Goal: Task Accomplishment & Management: Use online tool/utility

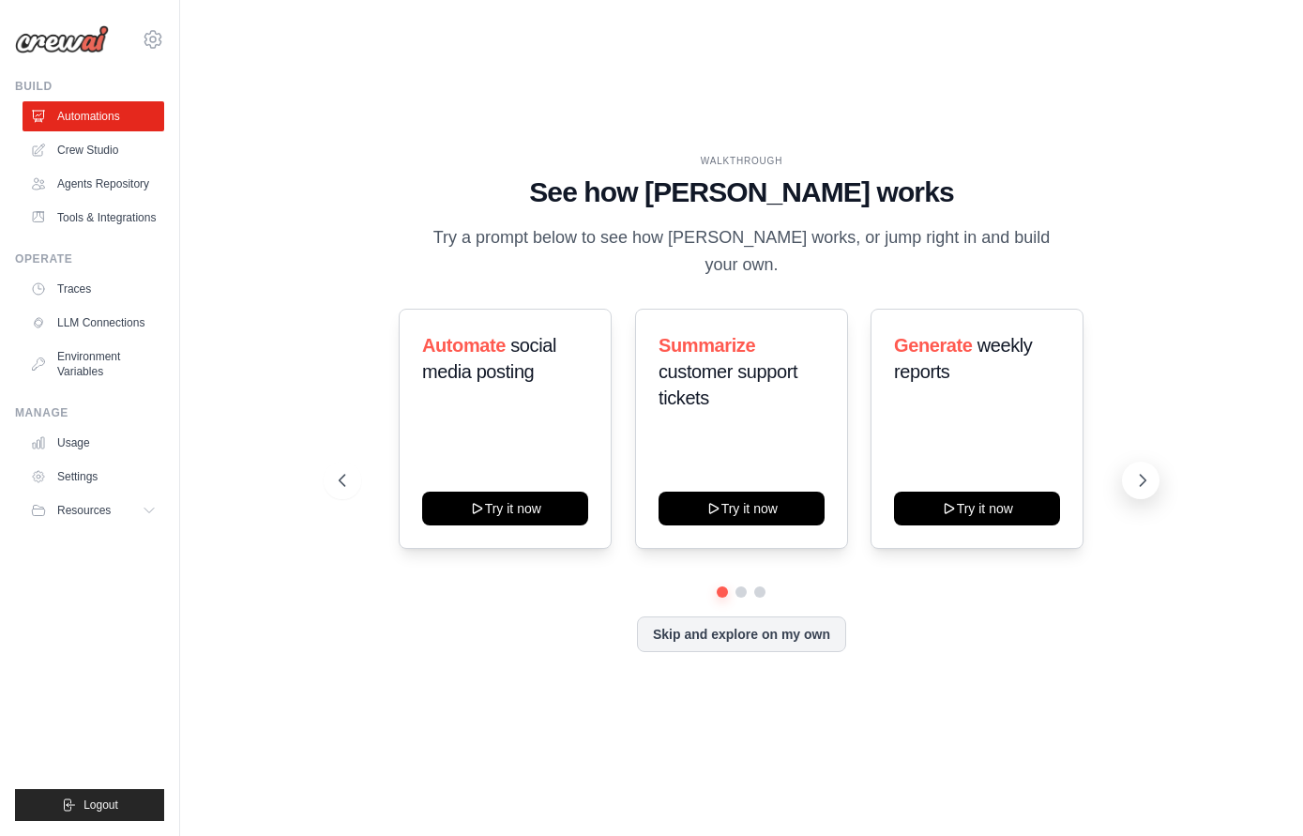
click at [1143, 471] on icon at bounding box center [1142, 480] width 19 height 19
click at [349, 471] on icon at bounding box center [340, 480] width 19 height 19
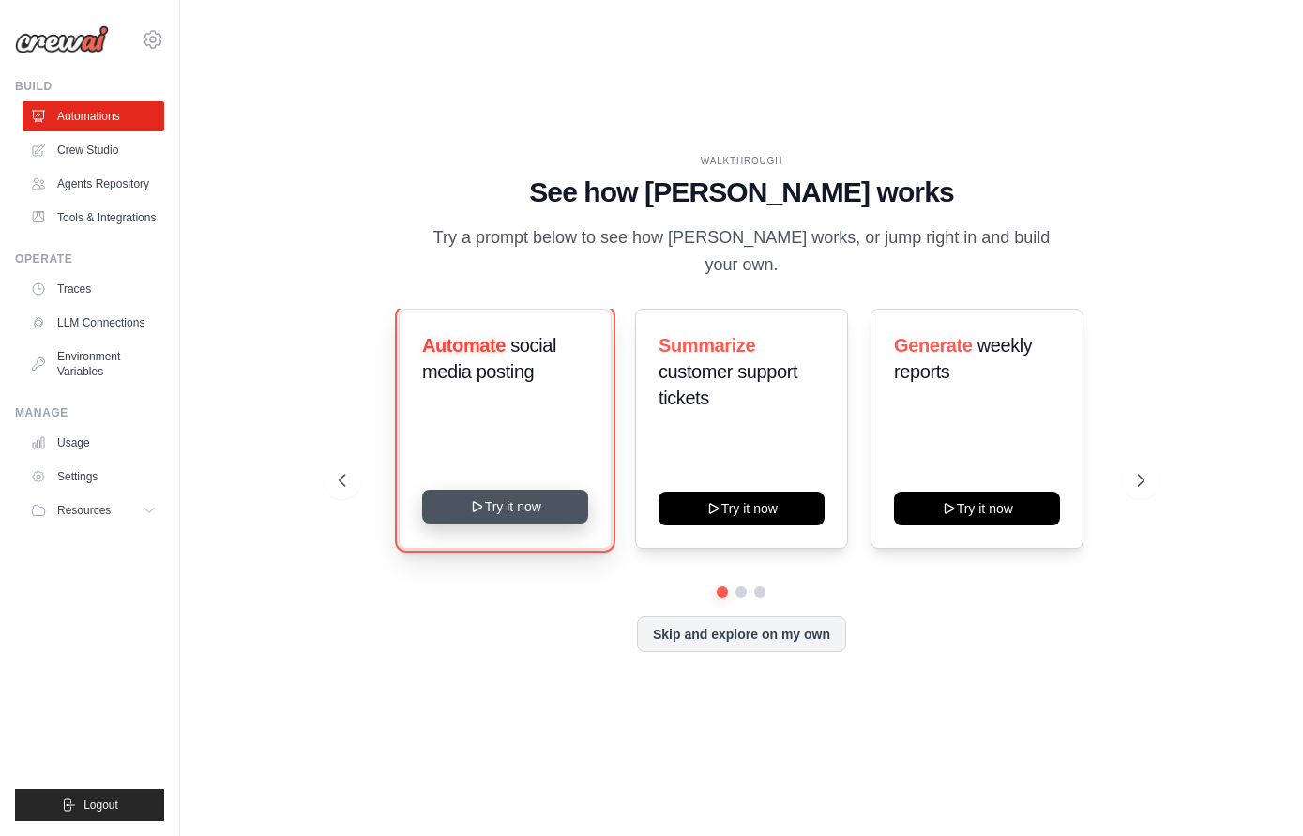
click at [509, 494] on button "Try it now" at bounding box center [505, 507] width 166 height 34
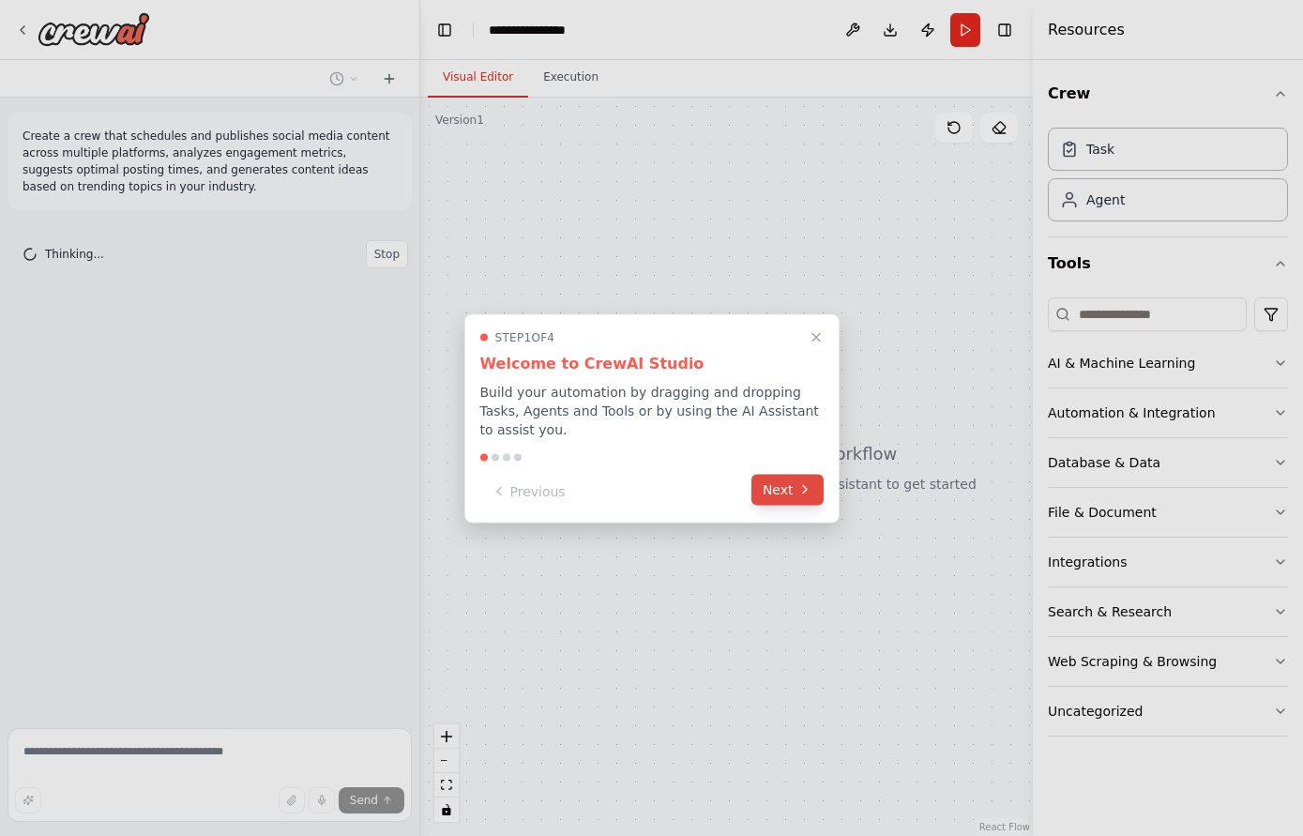
click at [789, 505] on div "Previous Next" at bounding box center [651, 491] width 343 height 31
click at [790, 502] on button "Next" at bounding box center [788, 489] width 72 height 31
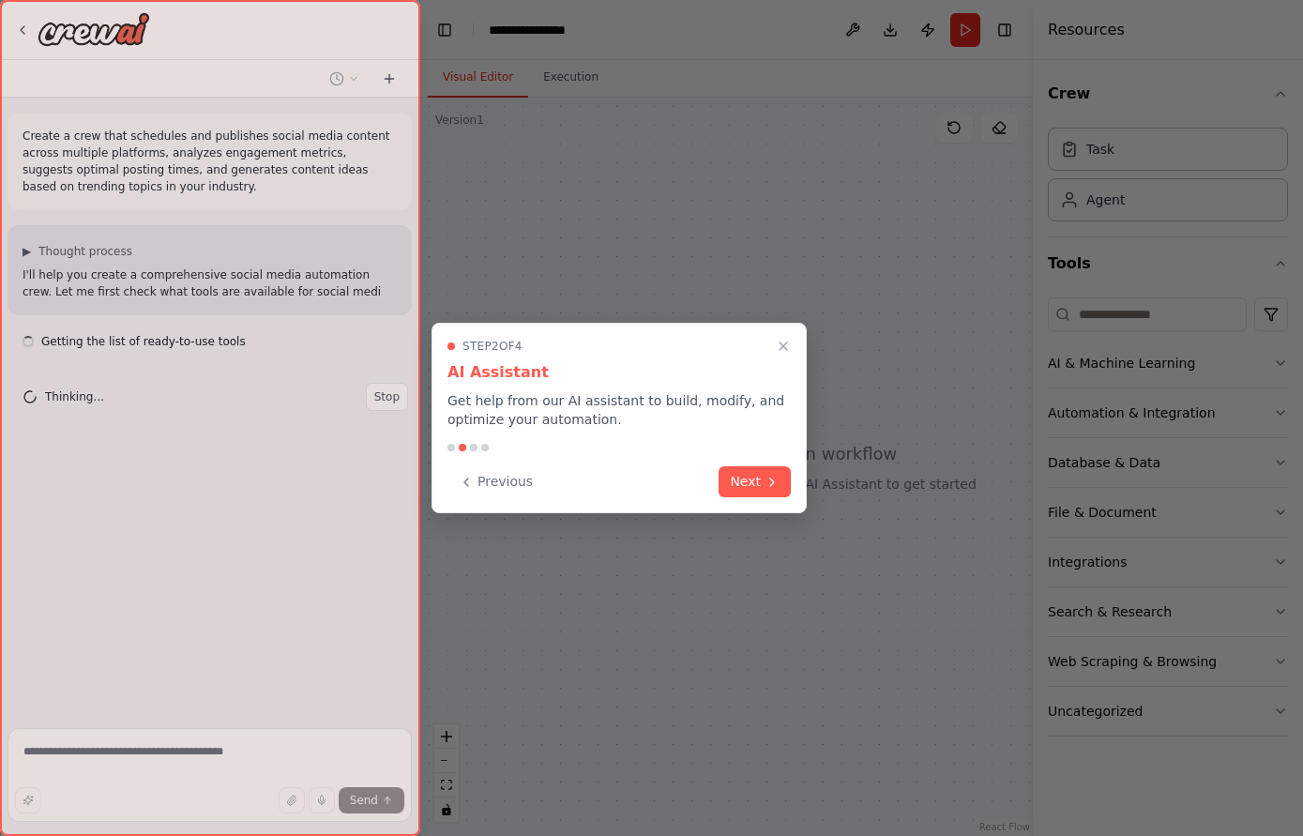
click at [790, 501] on div "Step 2 of 4 AI Assistant Get help from our AI assistant to build, modify, and o…" at bounding box center [619, 418] width 375 height 190
click at [784, 500] on div "Step 2 of 4 AI Assistant Get help from our AI assistant to build, modify, and o…" at bounding box center [619, 418] width 375 height 190
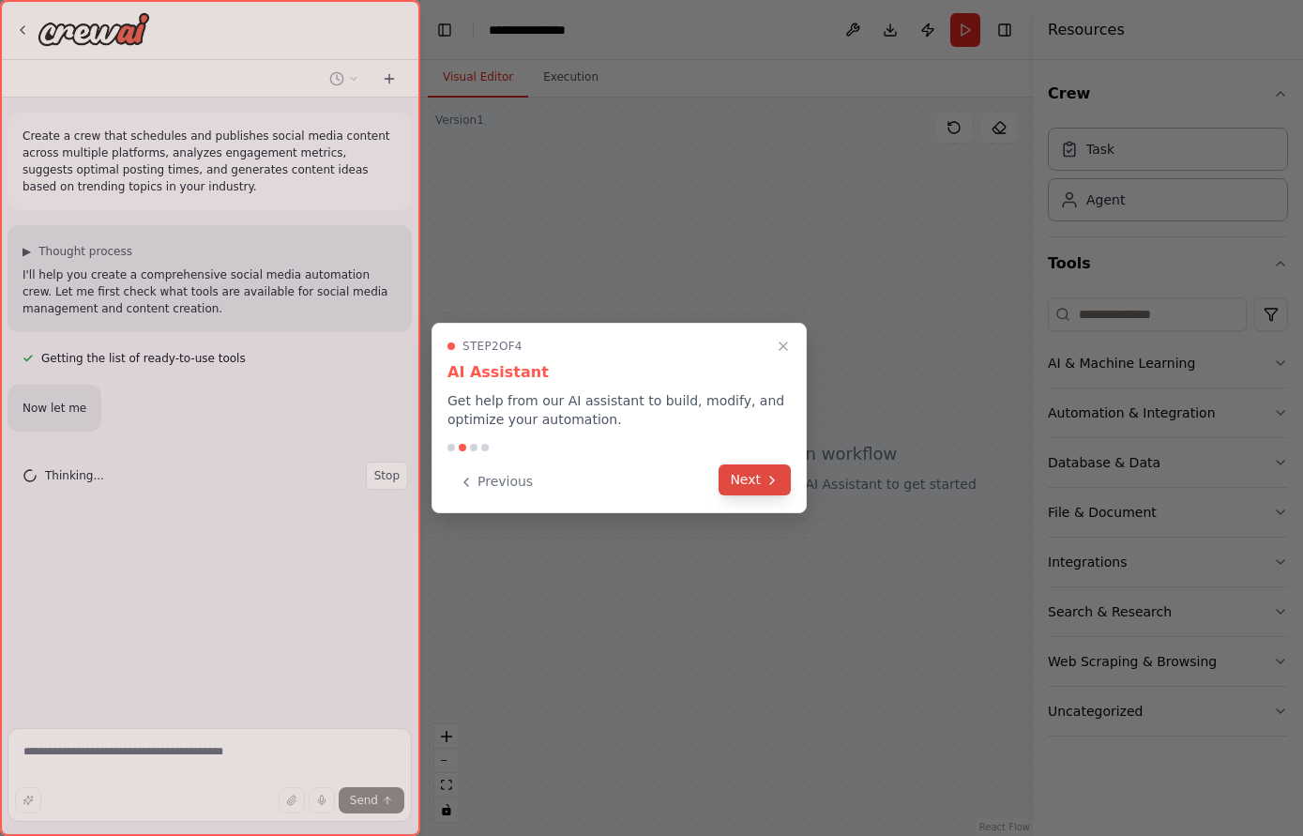
click at [768, 484] on icon at bounding box center [772, 480] width 15 height 15
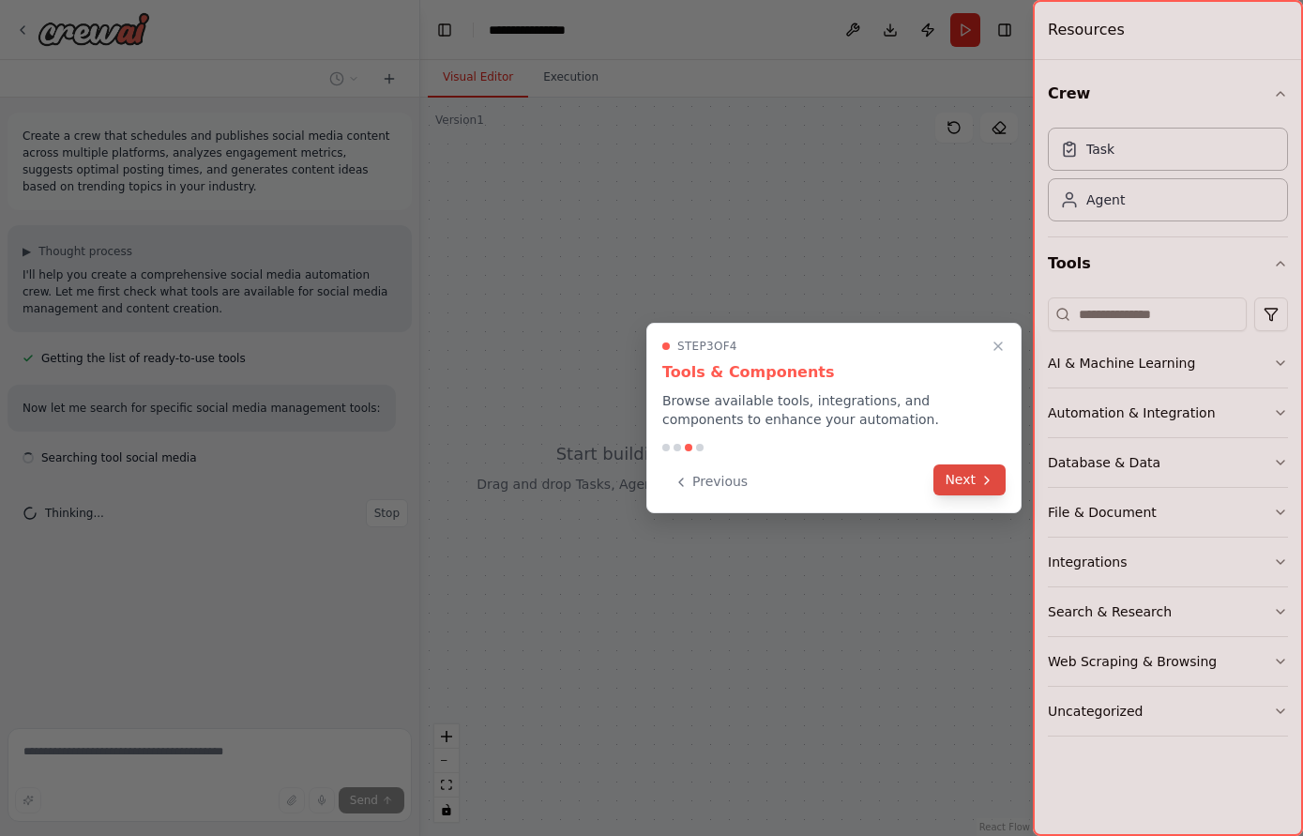
click at [971, 478] on button "Next" at bounding box center [970, 479] width 72 height 31
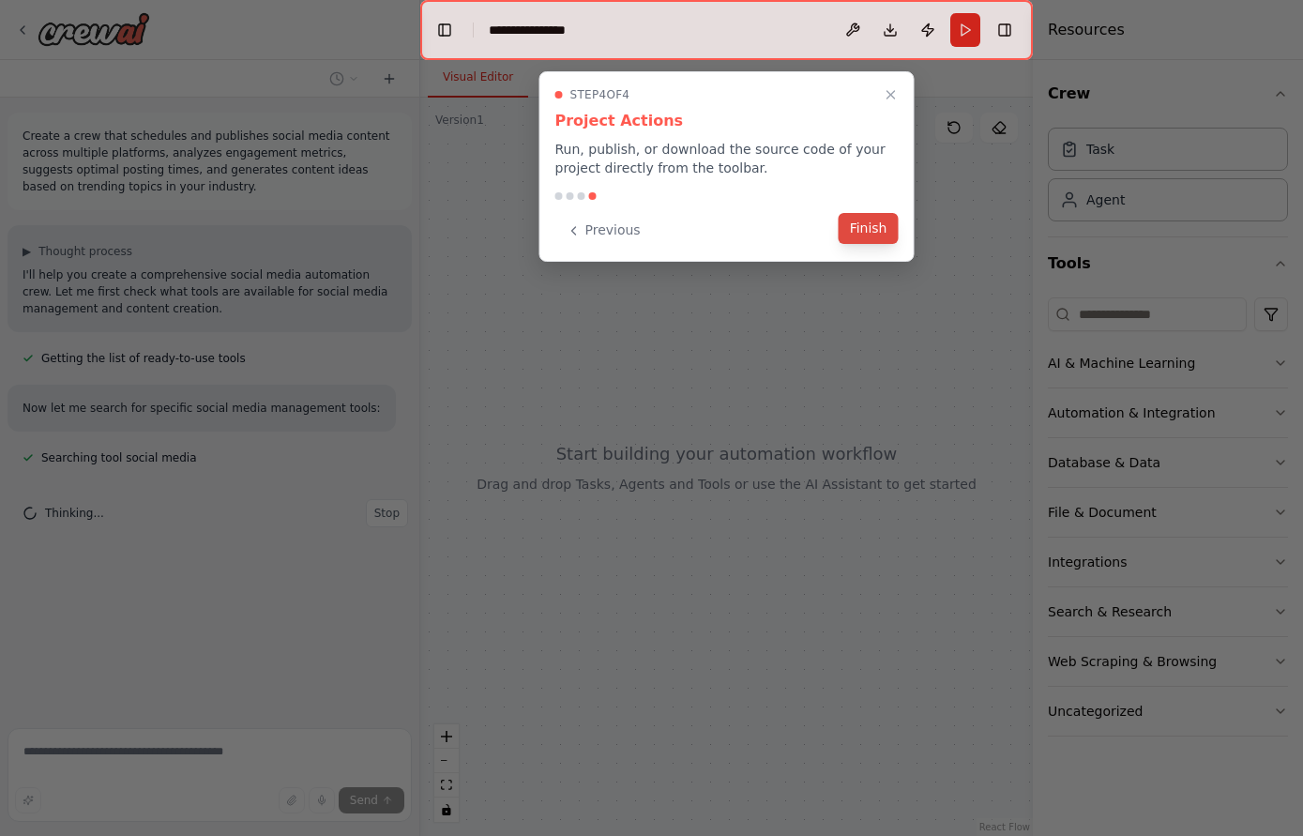
click at [872, 230] on button "Finish" at bounding box center [869, 228] width 60 height 31
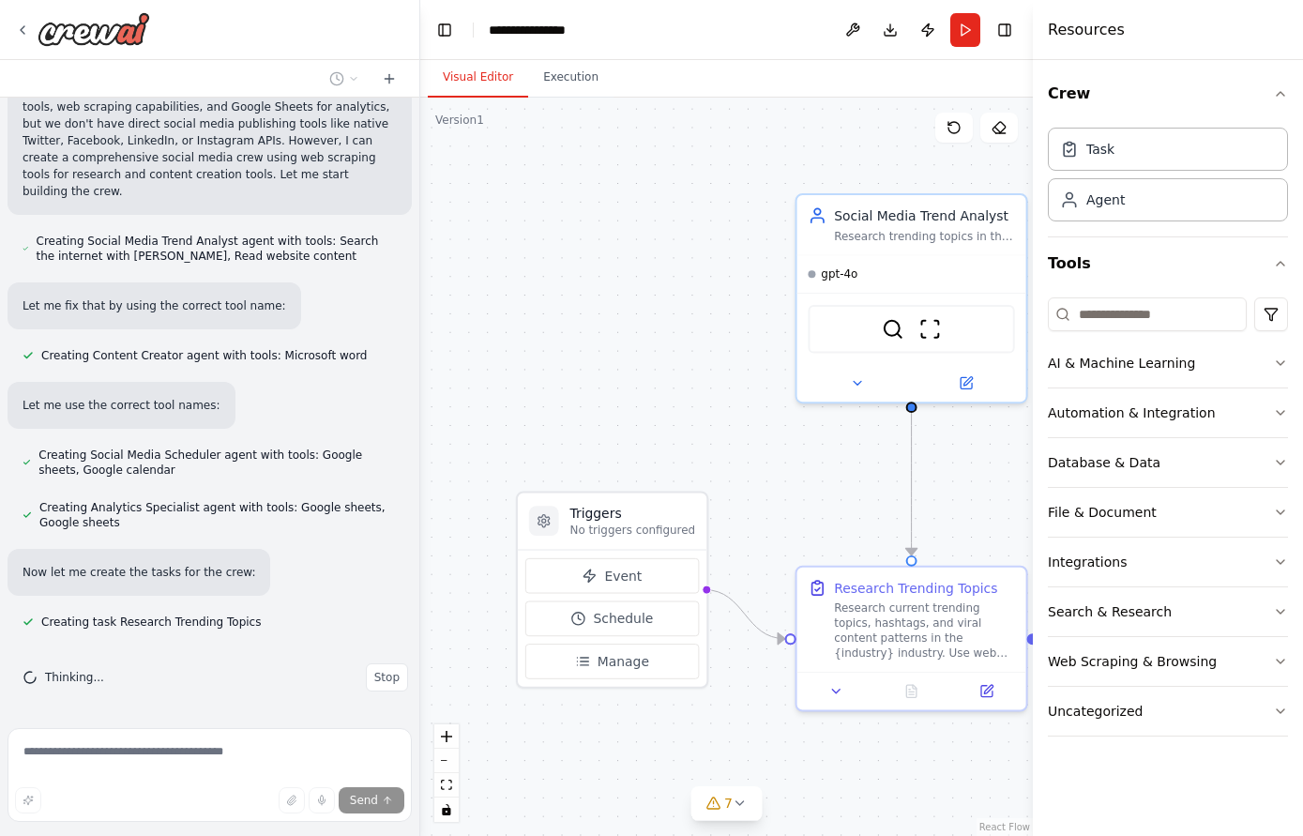
scroll to position [883, 0]
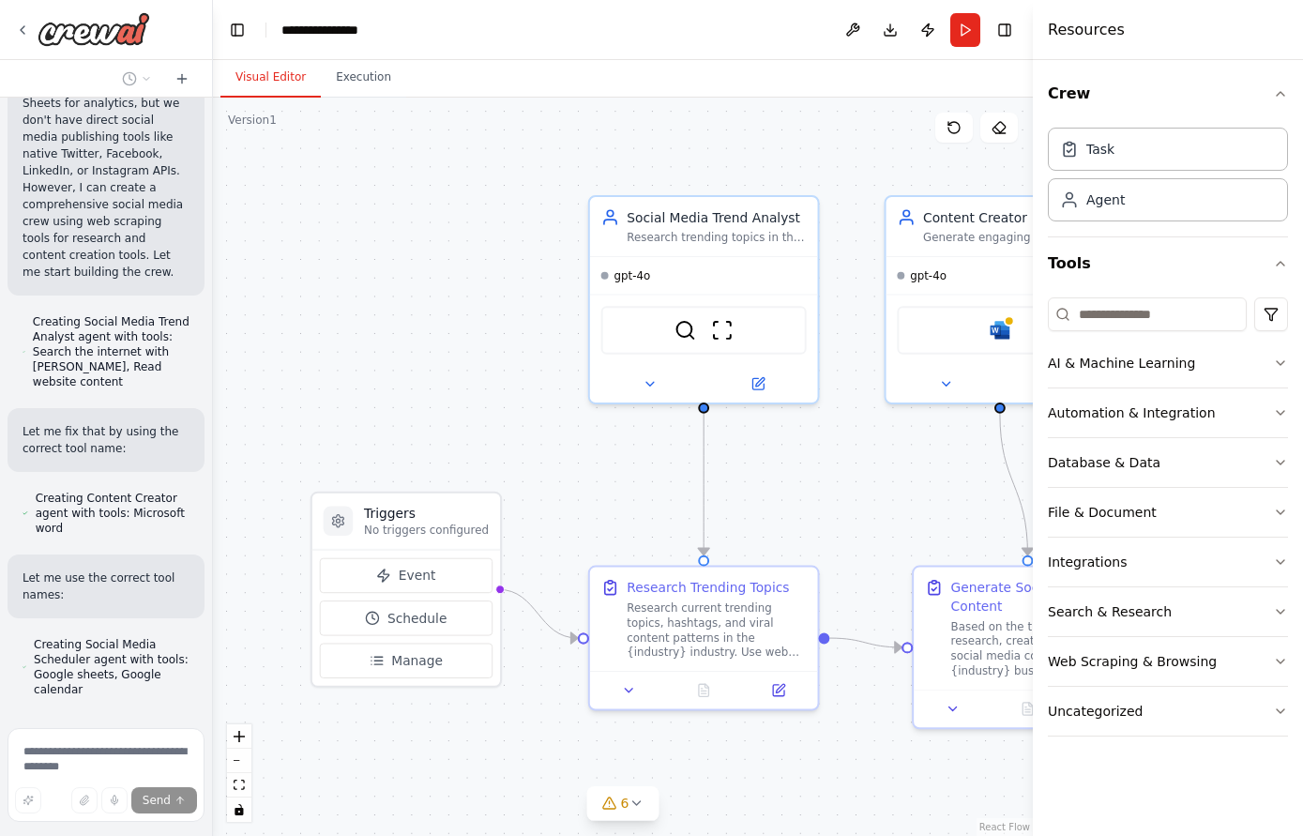
drag, startPoint x: 416, startPoint y: 385, endPoint x: 208, endPoint y: 387, distance: 207.4
click at [212, 387] on div at bounding box center [209, 418] width 8 height 836
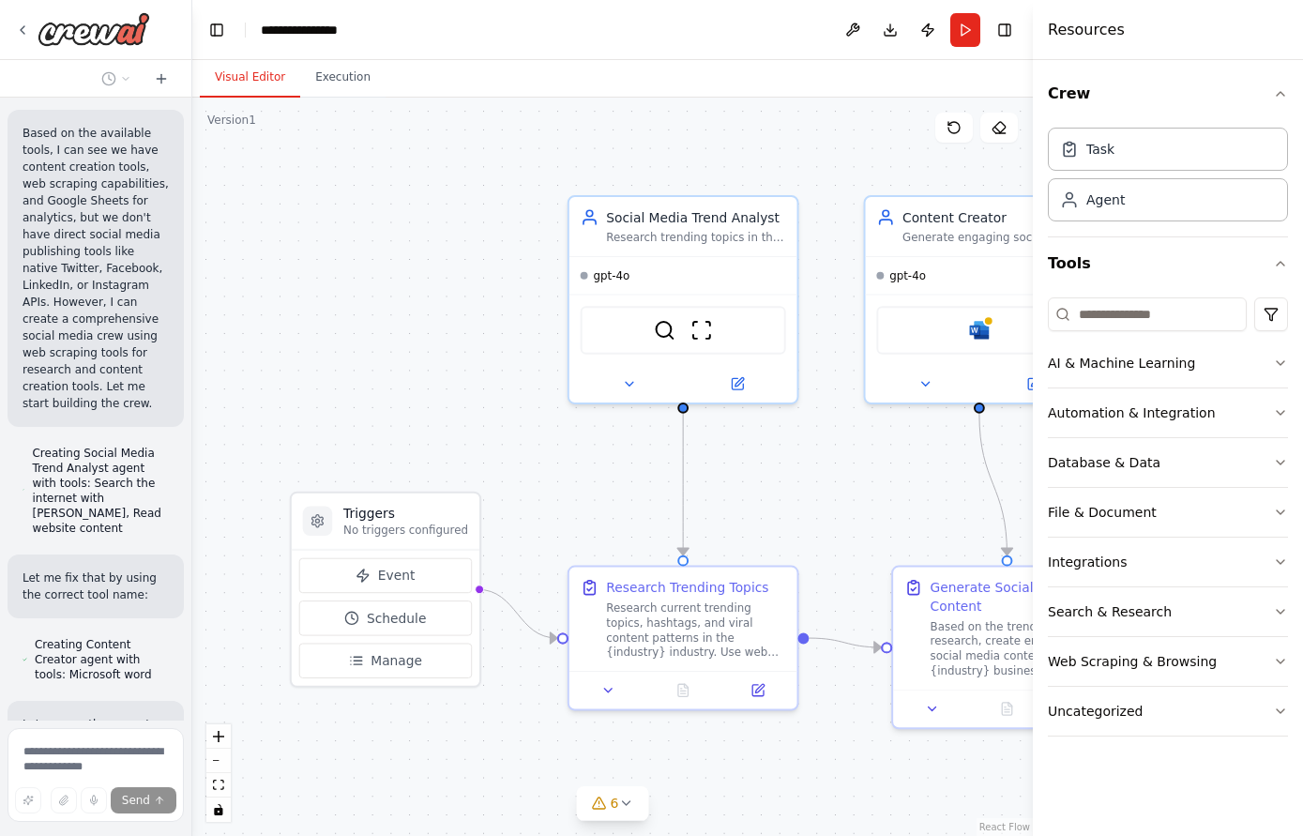
scroll to position [1840, 0]
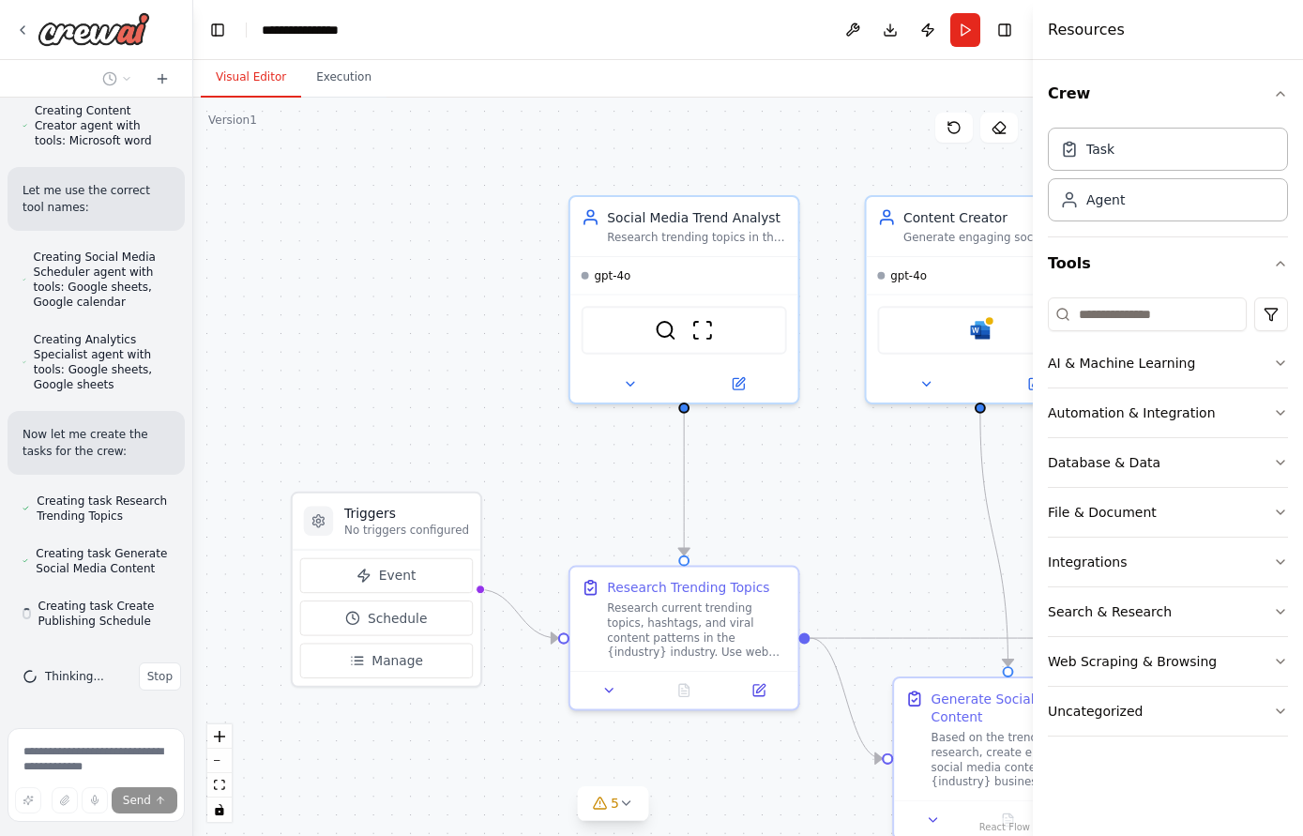
drag, startPoint x: 208, startPoint y: 387, endPoint x: 193, endPoint y: 388, distance: 15.1
click at [193, 388] on div "Create a crew that schedules and publishes social media content across multiple…" at bounding box center [651, 418] width 1303 height 836
drag, startPoint x: 1040, startPoint y: 406, endPoint x: 1060, endPoint y: 408, distance: 20.7
click at [1041, 408] on div at bounding box center [1037, 418] width 8 height 836
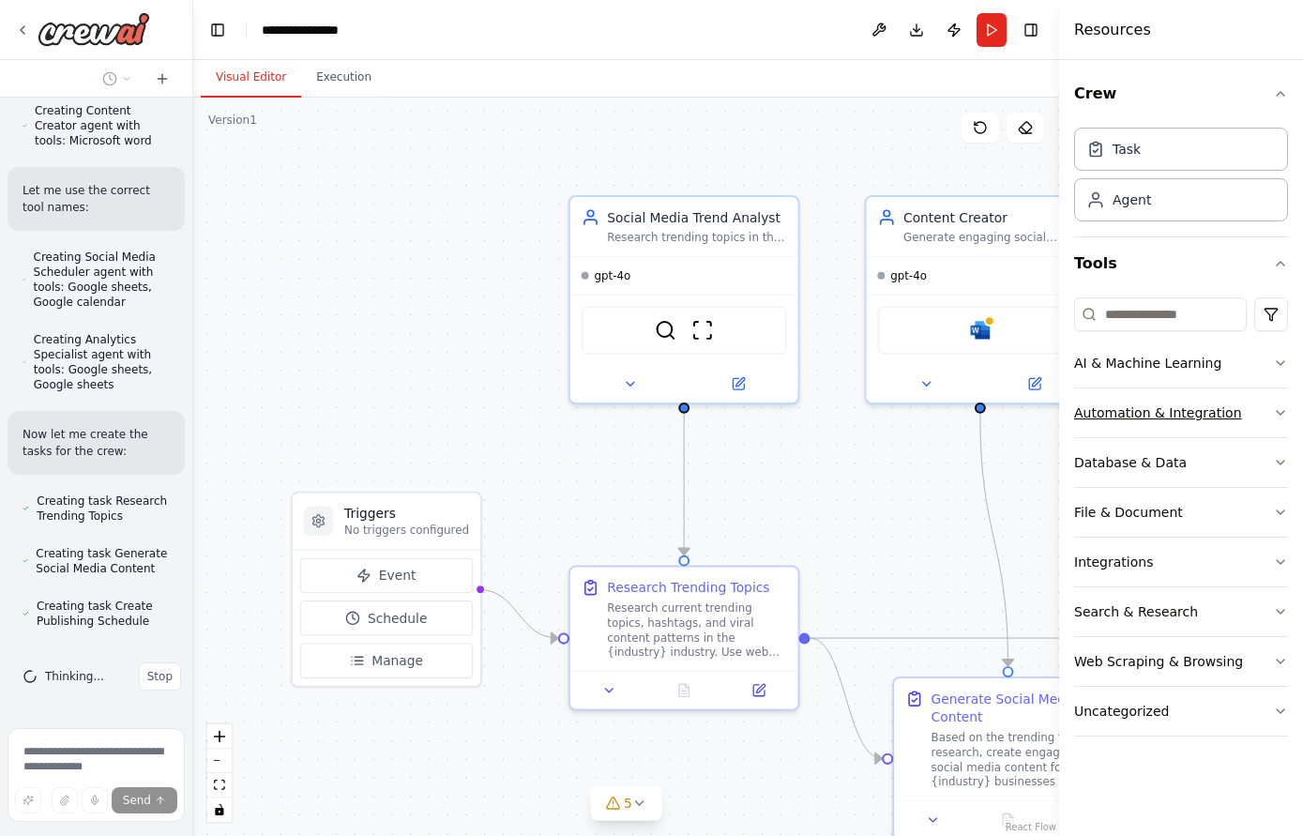
click at [1167, 409] on div "Automation & Integration" at bounding box center [1158, 412] width 168 height 19
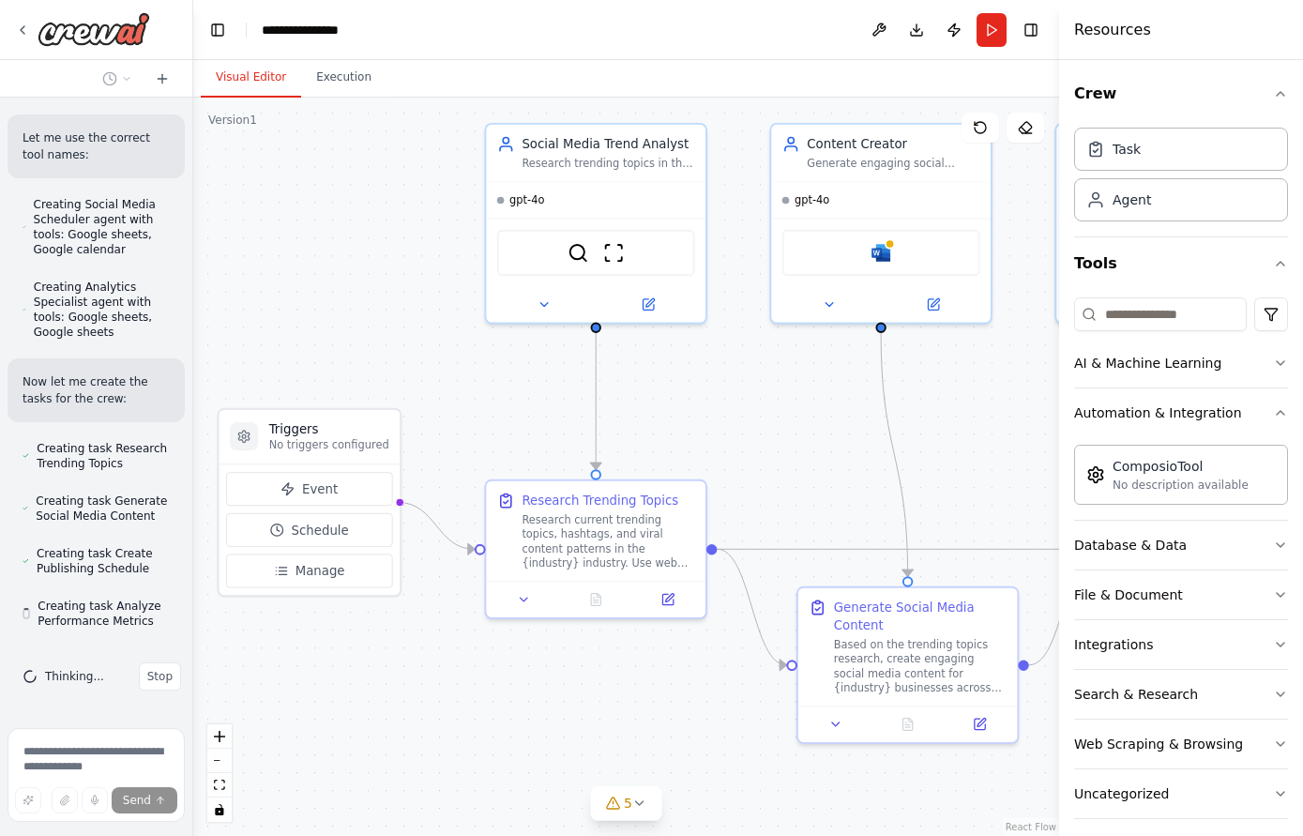
scroll to position [1893, 0]
drag, startPoint x: 902, startPoint y: 498, endPoint x: 818, endPoint y: 418, distance: 116.1
click at [818, 418] on div ".deletable-edge-delete-btn { width: 20px; height: 20px; border: 0px solid #ffff…" at bounding box center [626, 467] width 866 height 738
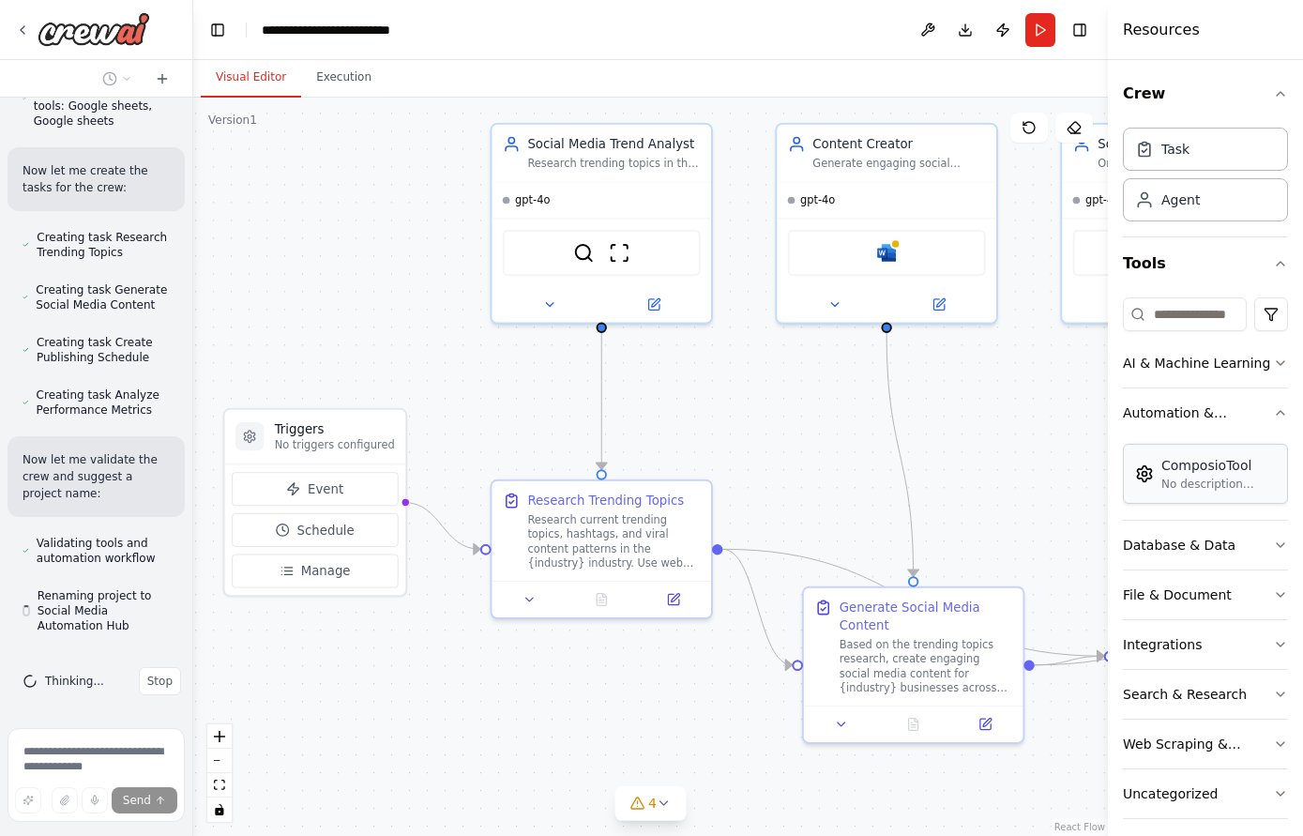
scroll to position [2108, 0]
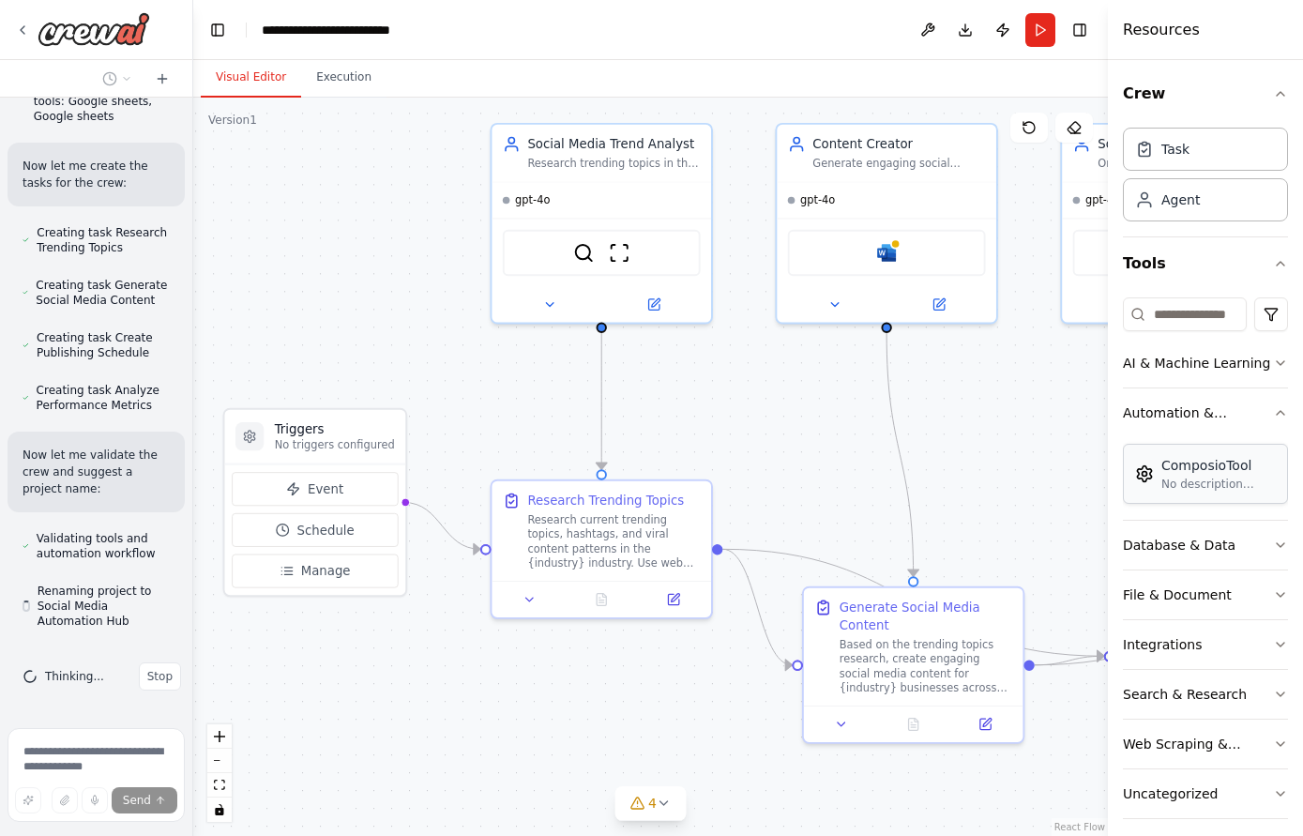
drag, startPoint x: 1060, startPoint y: 446, endPoint x: 1149, endPoint y: 449, distance: 89.2
click at [1149, 449] on div "Resources Crew Task Agent Tools AI & Machine Learning Automation & Integration …" at bounding box center [1205, 418] width 195 height 836
click at [1078, 33] on button "Toggle Right Sidebar" at bounding box center [1080, 30] width 26 height 26
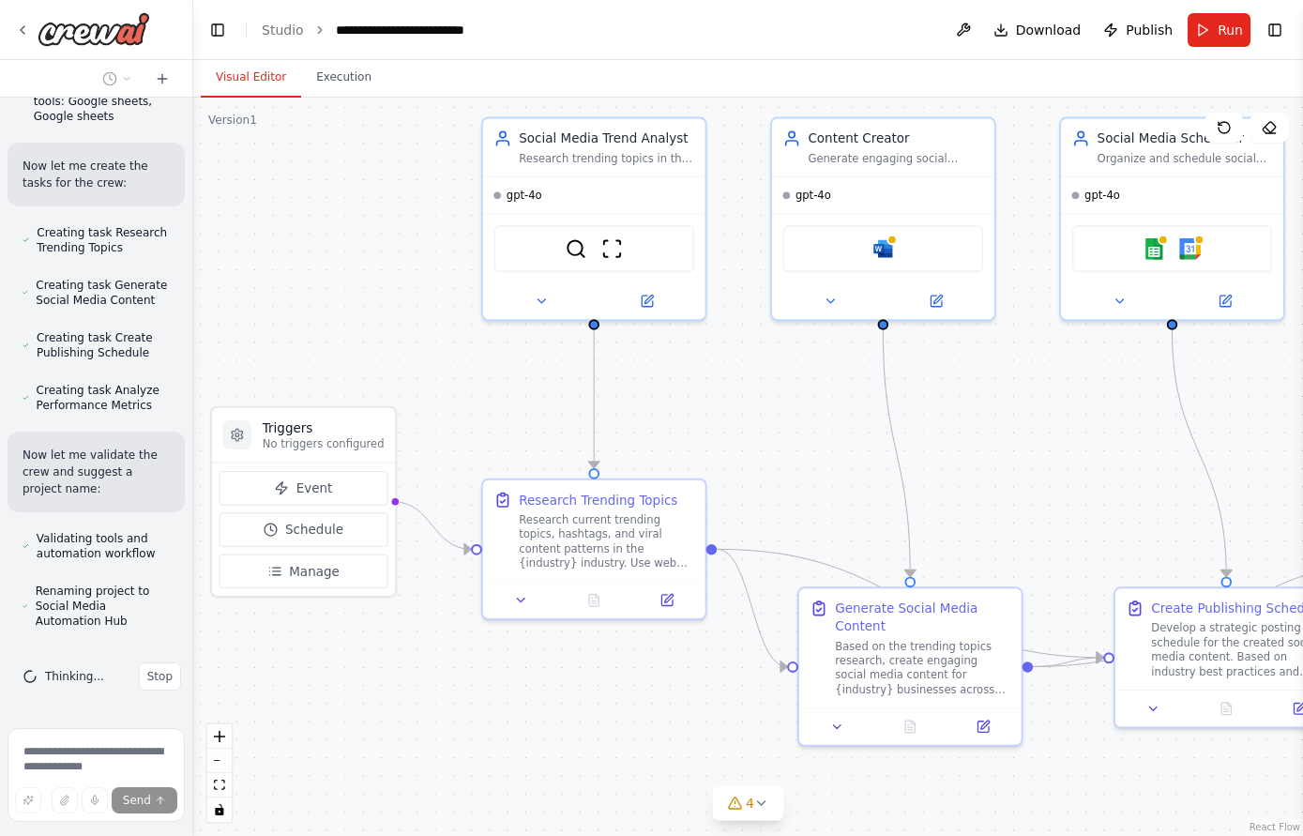
scroll to position [2153, 0]
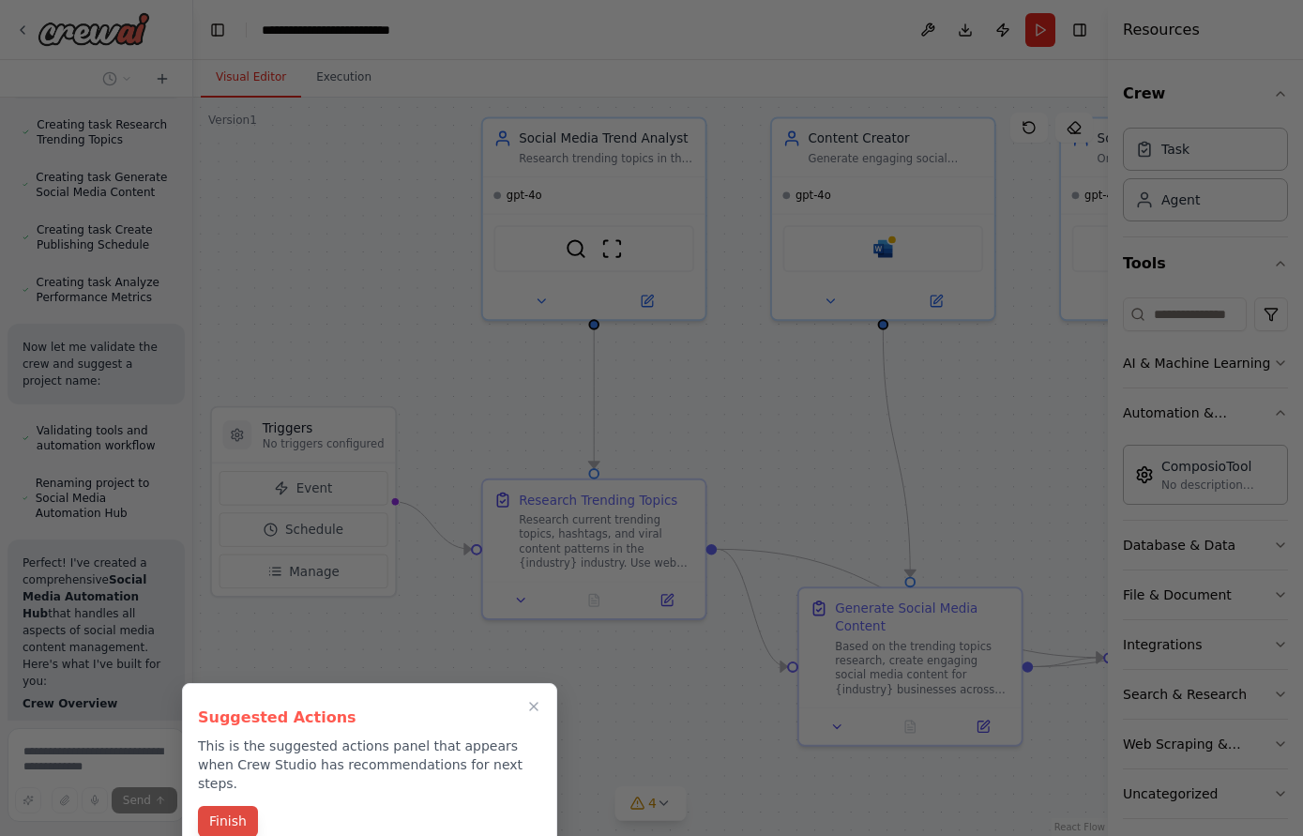
click at [227, 806] on button "Finish" at bounding box center [228, 821] width 60 height 31
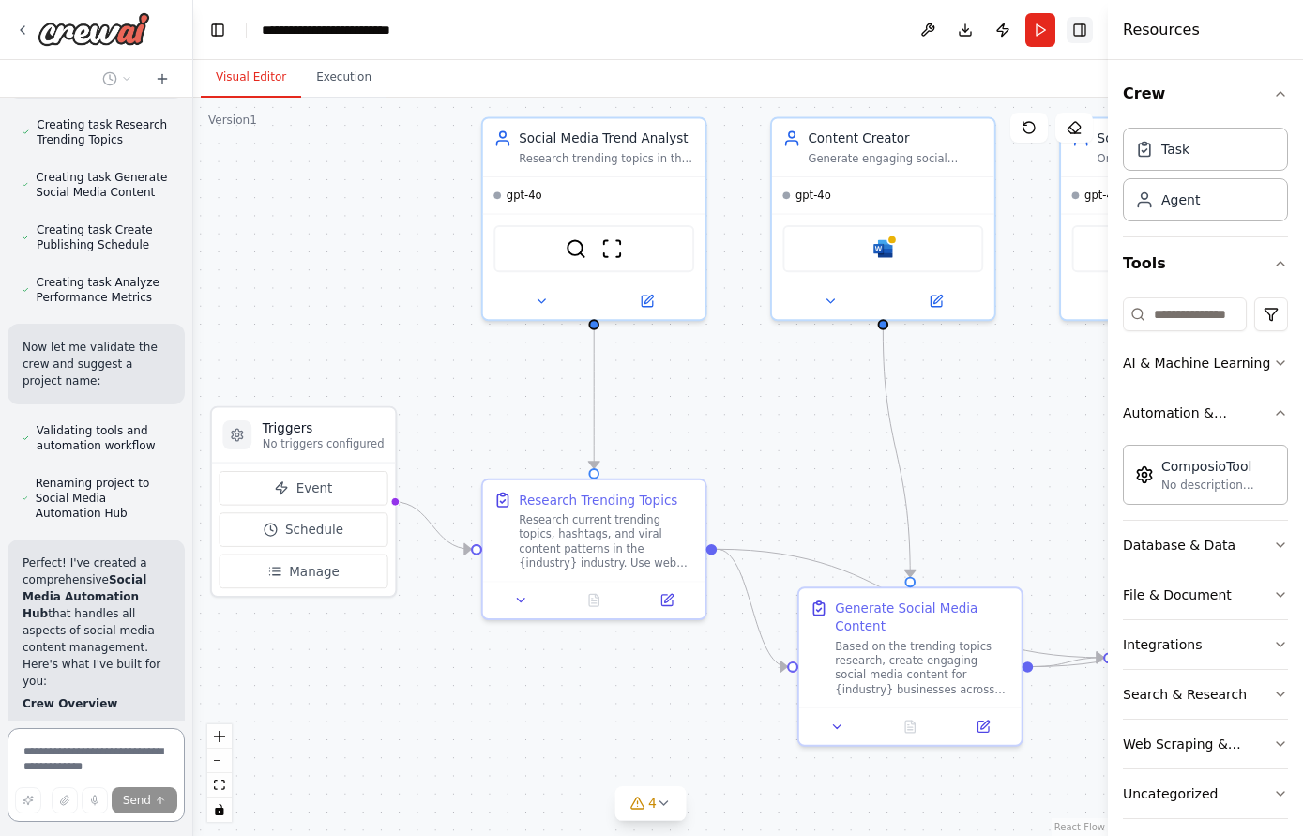
scroll to position [2720, 0]
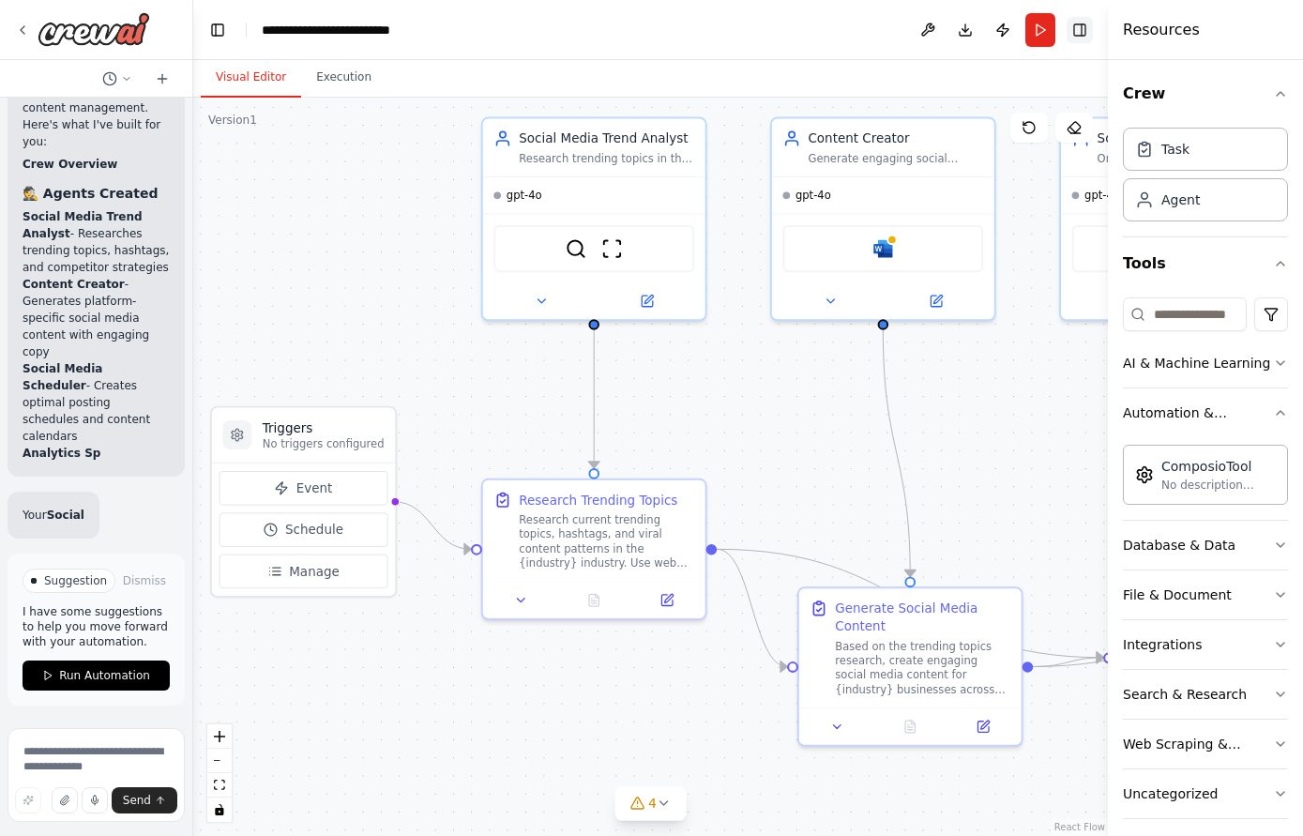
click at [1084, 33] on button "Toggle Right Sidebar" at bounding box center [1080, 30] width 26 height 26
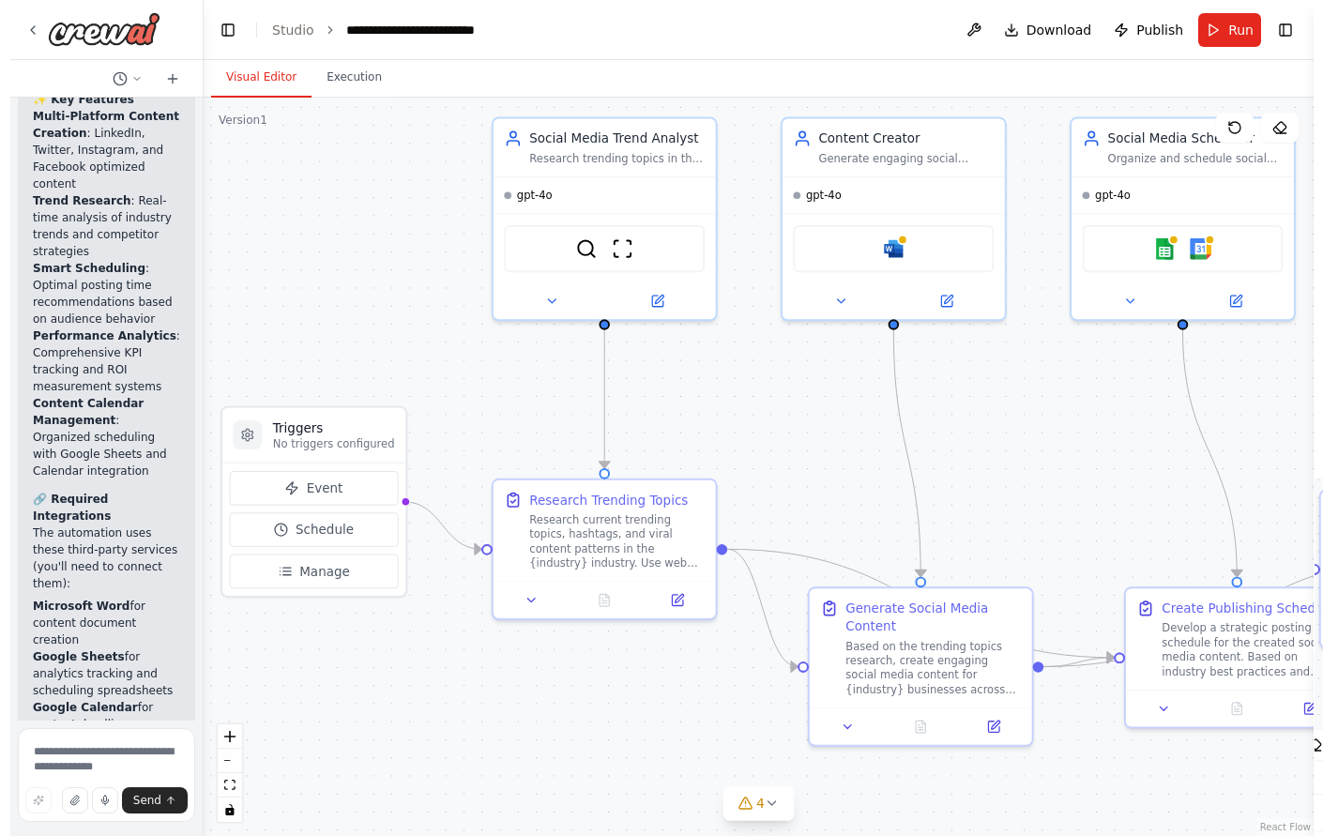
scroll to position [4478, 0]
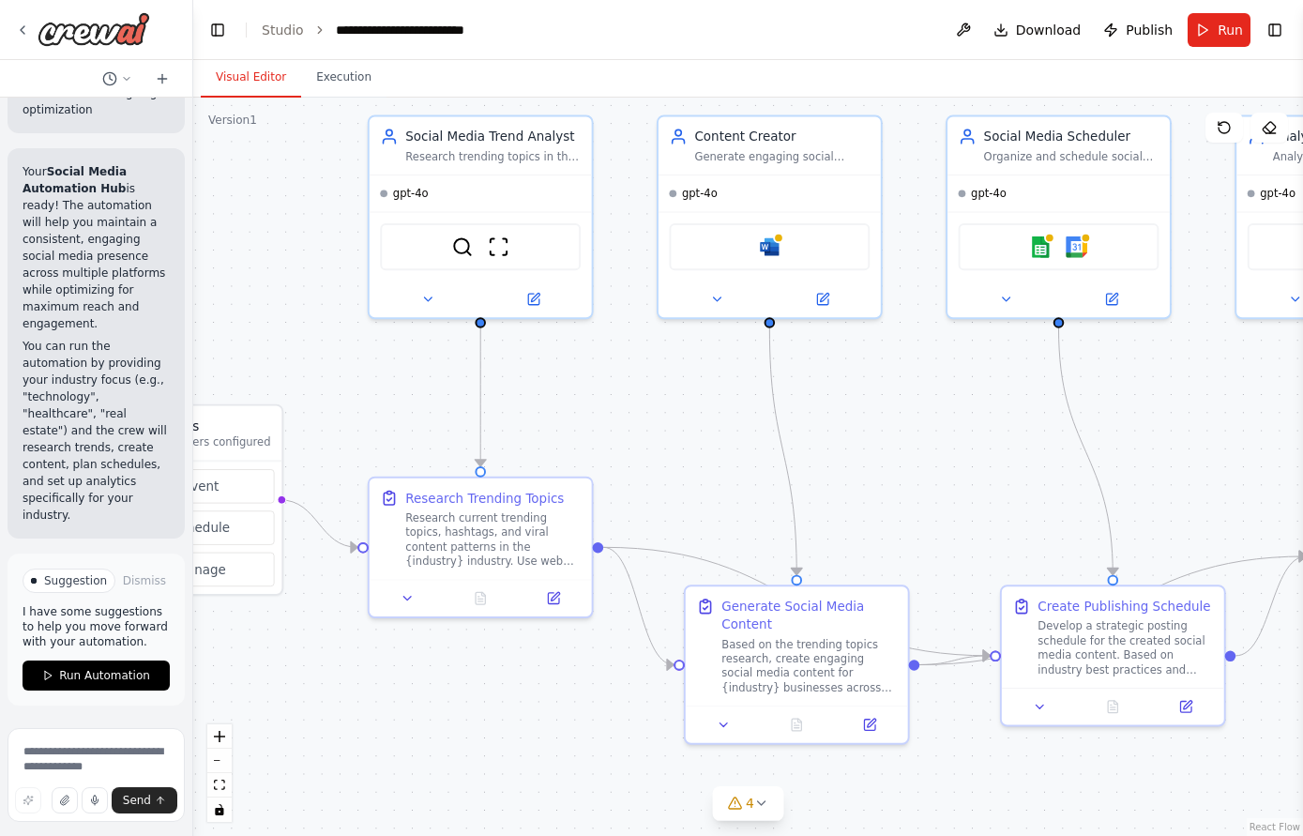
drag, startPoint x: 1140, startPoint y: 435, endPoint x: 1026, endPoint y: 433, distance: 113.5
click at [1026, 433] on div ".deletable-edge-delete-btn { width: 20px; height: 20px; border: 0px solid #ffff…" at bounding box center [748, 467] width 1110 height 738
